Goal: Information Seeking & Learning: Get advice/opinions

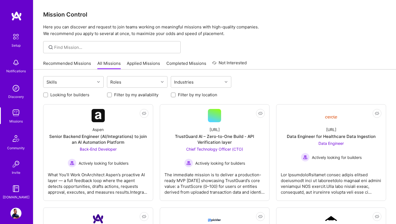
drag, startPoint x: 0, startPoint y: 0, endPoint x: 18, endPoint y: 120, distance: 121.4
click at [18, 120] on div "Missions" at bounding box center [15, 121] width 13 height 6
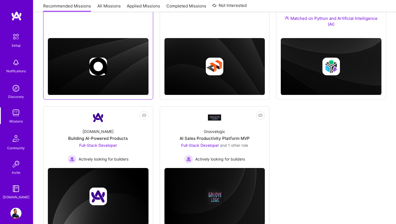
scroll to position [167, 0]
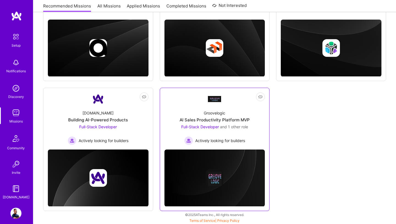
click at [213, 121] on div "AI Sales Productivity Platform MVP" at bounding box center [215, 120] width 70 height 6
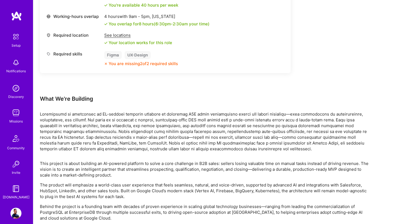
scroll to position [481, 0]
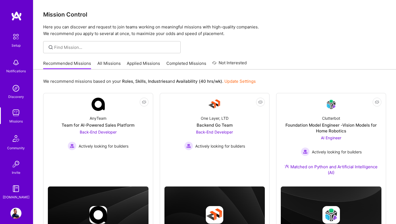
click at [103, 66] on link "All Missions" at bounding box center [108, 64] width 23 height 9
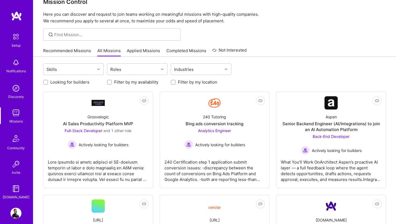
scroll to position [15, 0]
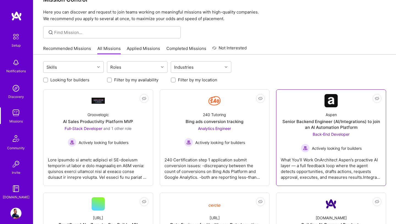
click at [308, 123] on div "Senior Backend Engineer (AI/Integrations) to join an AI Automation Platform" at bounding box center [331, 124] width 101 height 12
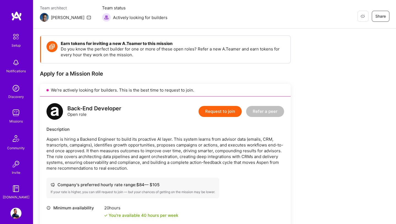
scroll to position [18, 0]
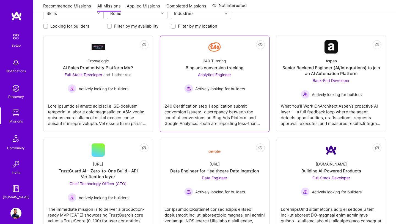
scroll to position [69, 0]
click at [219, 78] on div "Analytics Engineer Actively looking for builders" at bounding box center [214, 81] width 61 height 21
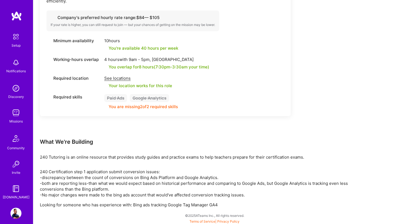
scroll to position [213, 0]
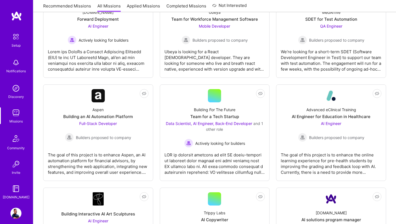
scroll to position [433, 0]
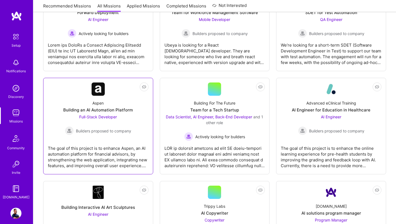
click at [99, 111] on div "Building an AI Automation Platform" at bounding box center [98, 110] width 70 height 6
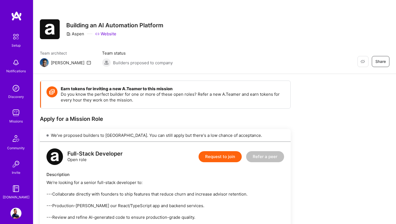
click at [17, 115] on img at bounding box center [15, 112] width 11 height 11
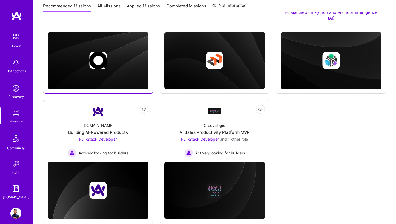
scroll to position [154, 0]
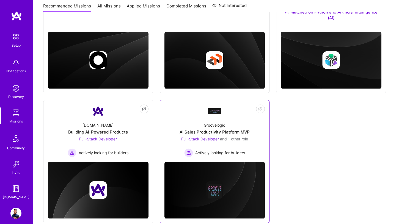
click at [196, 127] on div "Groovelogic AI Sales Productivity Platform MVP Full-Stack Developer and 1 other…" at bounding box center [215, 137] width 101 height 39
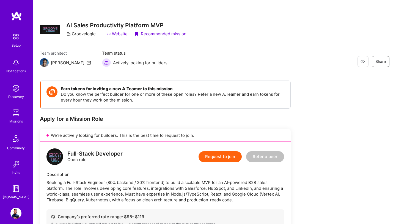
click at [46, 62] on img at bounding box center [44, 62] width 9 height 9
click at [55, 64] on div "[PERSON_NAME]" at bounding box center [68, 63] width 34 height 6
copy div "[PERSON_NAME]"
click at [16, 137] on img at bounding box center [15, 138] width 13 height 13
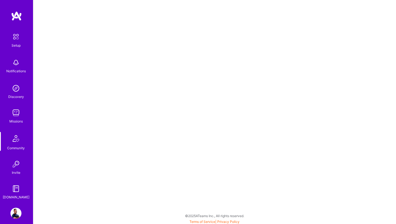
click at [16, 87] on img at bounding box center [15, 88] width 11 height 11
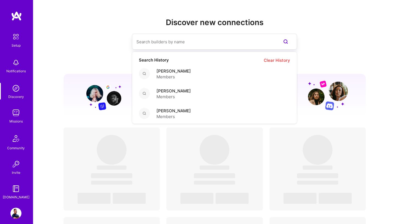
click at [169, 44] on input at bounding box center [204, 42] width 134 height 14
paste input "[PERSON_NAME]"
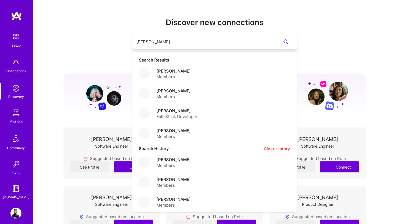
type input "[PERSON_NAME]"
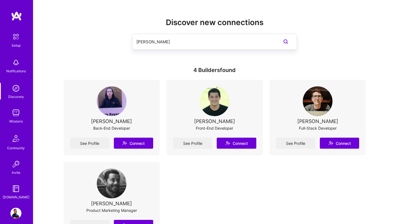
scroll to position [83, 0]
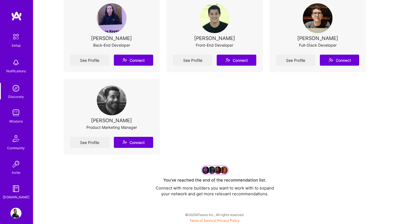
click at [16, 145] on div "Community" at bounding box center [16, 148] width 18 height 6
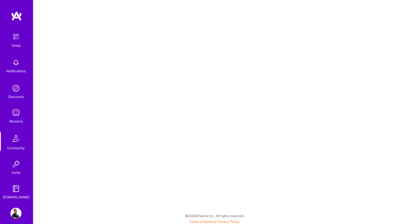
click at [17, 168] on img at bounding box center [15, 163] width 11 height 11
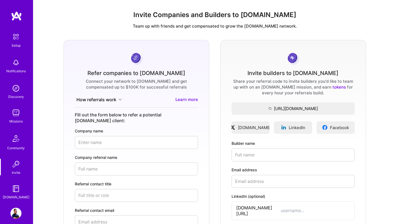
click at [18, 166] on img at bounding box center [15, 163] width 11 height 11
click at [15, 140] on img at bounding box center [15, 138] width 13 height 13
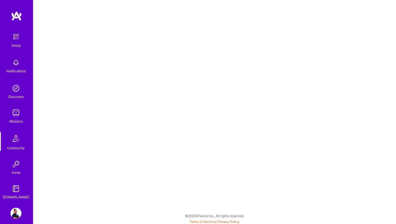
click at [14, 185] on img at bounding box center [15, 188] width 11 height 11
click at [14, 157] on div "Setup Notifications Discovery Missions Community Invite [DOMAIN_NAME]" at bounding box center [16, 115] width 33 height 169
click at [15, 161] on img at bounding box center [15, 163] width 11 height 11
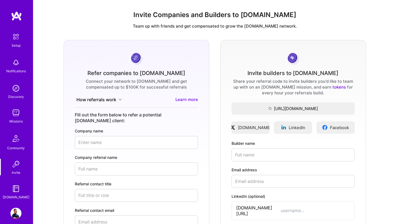
click at [17, 142] on img at bounding box center [15, 138] width 13 height 13
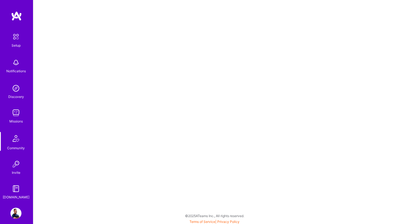
click at [15, 92] on img at bounding box center [15, 88] width 11 height 11
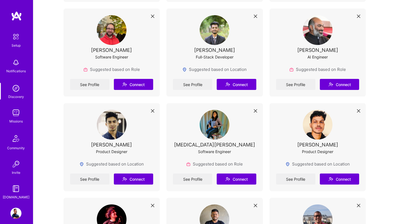
scroll to position [402, 0]
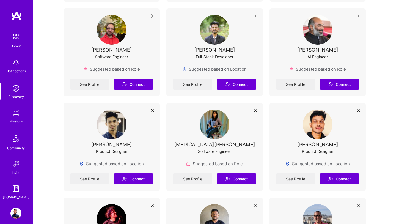
click at [206, 134] on img at bounding box center [215, 124] width 30 height 30
click at [220, 124] on img at bounding box center [215, 124] width 30 height 30
click at [232, 156] on div "[MEDICAL_DATA][PERSON_NAME] Software Engineer" at bounding box center [214, 134] width 83 height 51
click at [193, 179] on link "See Profile" at bounding box center [192, 178] width 39 height 11
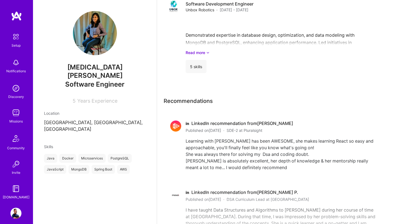
scroll to position [269, 0]
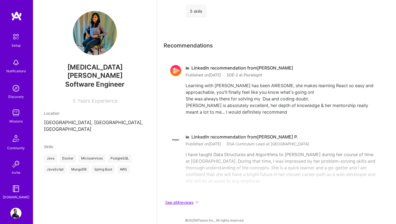
click at [196, 199] on button "See all 4 reviews" at bounding box center [274, 202] width 220 height 6
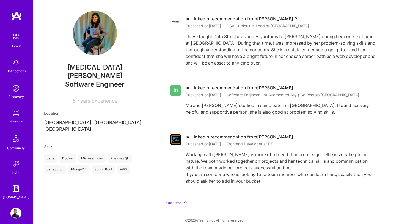
scroll to position [0, 0]
